Goal: Complete application form

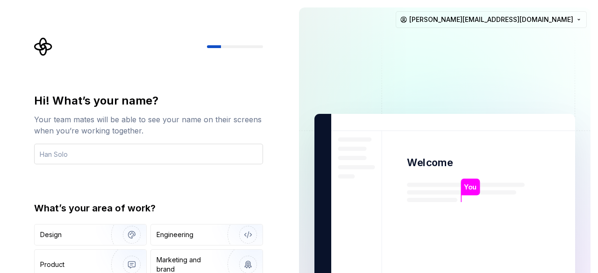
click at [177, 151] on input "text" at bounding box center [148, 154] width 229 height 21
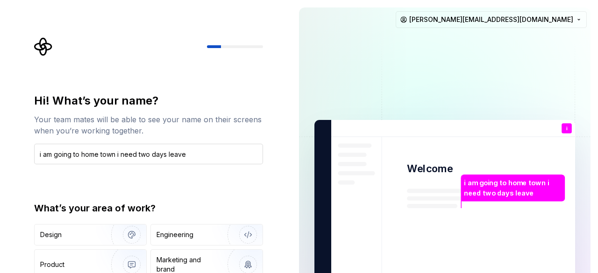
click at [205, 151] on input "i am going to home town i need two days leave" at bounding box center [148, 154] width 229 height 21
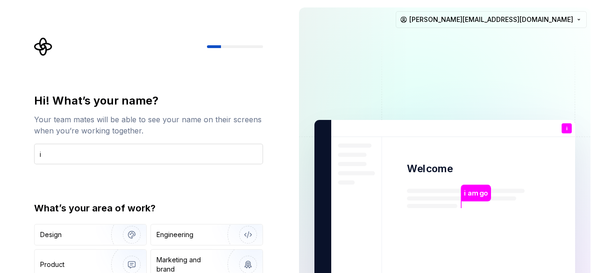
type input "i"
type input "Maha"
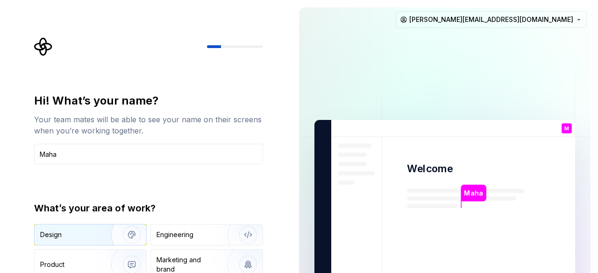
click at [82, 227] on div "Design" at bounding box center [91, 235] width 112 height 21
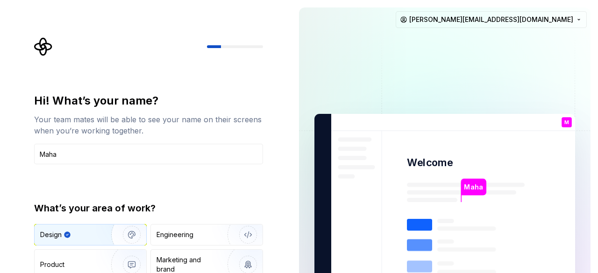
click at [193, 222] on div "What’s your area of work? Design Engineering Product Marketing and brand Other" at bounding box center [148, 254] width 229 height 104
click at [175, 237] on div "Engineering" at bounding box center [175, 234] width 37 height 9
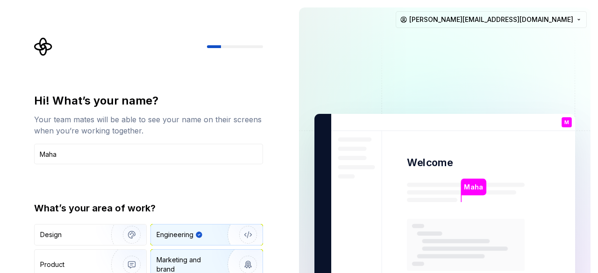
click at [164, 261] on div "Marketing and brand" at bounding box center [188, 265] width 63 height 19
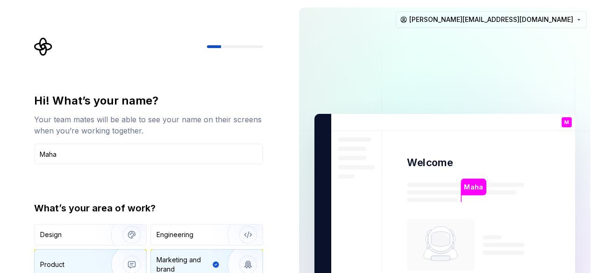
click at [96, 265] on img "button" at bounding box center [126, 265] width 60 height 63
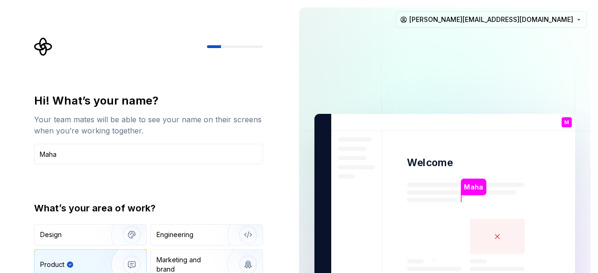
click at [220, 61] on div "Hi! What’s your name? Your team mates will be able to see your name on their sc…" at bounding box center [152, 187] width 246 height 300
click at [9, 6] on div "Hi! What’s your name? Your team mates will be able to see your name on their sc…" at bounding box center [146, 211] width 292 height 422
